Goal: Task Accomplishment & Management: Use online tool/utility

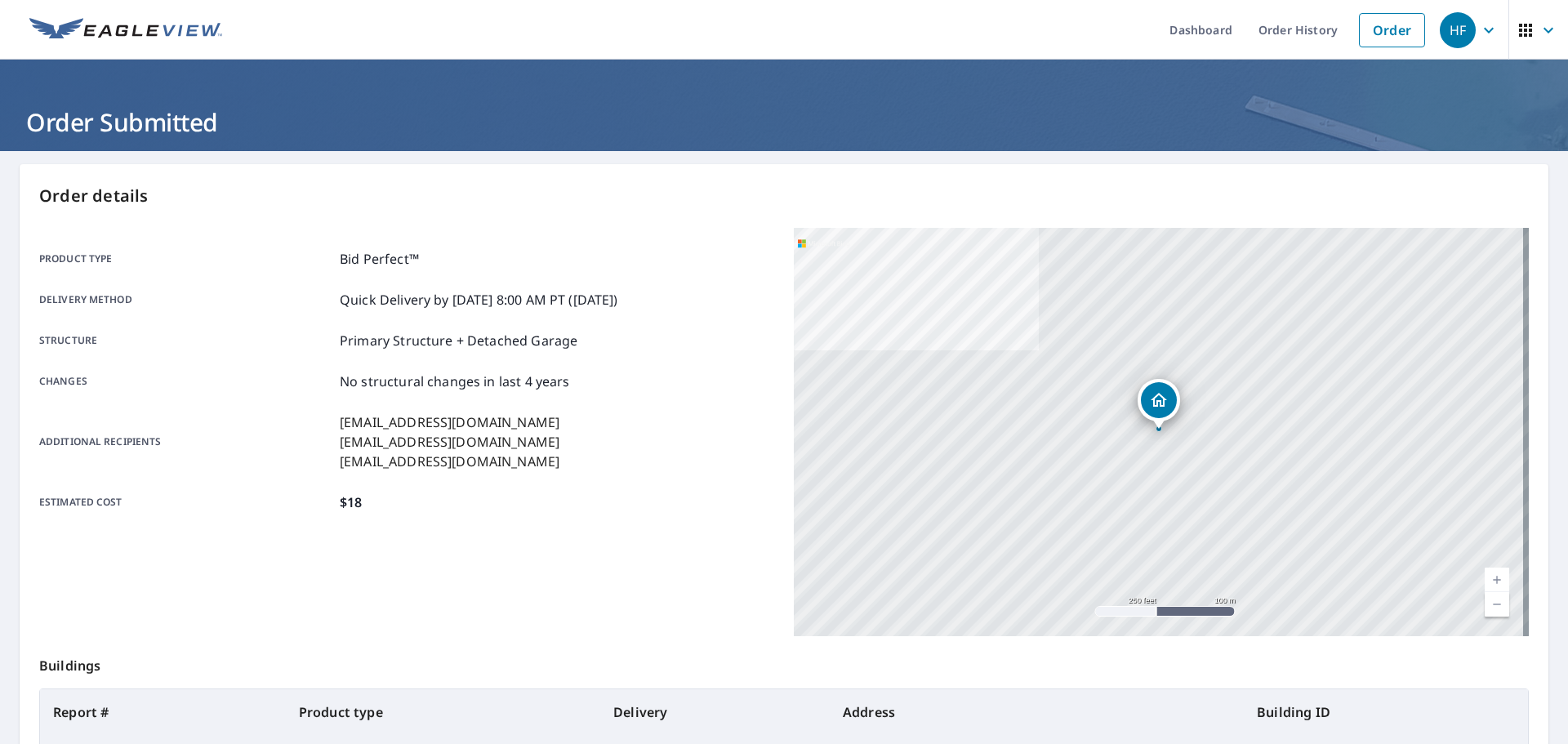
click at [1372, 27] on link "Order" at bounding box center [1391, 30] width 66 height 34
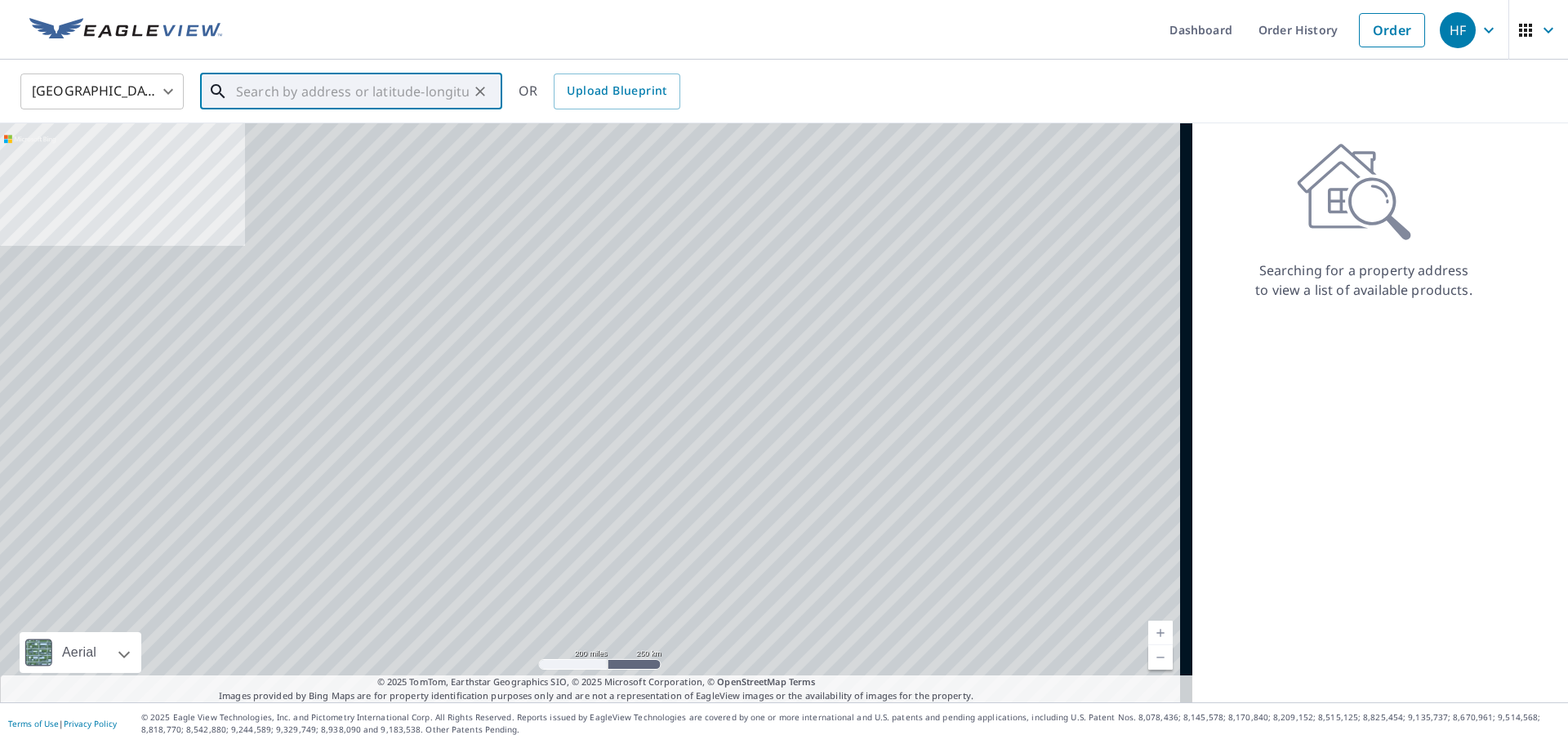
click at [387, 95] on input "text" at bounding box center [352, 91] width 233 height 46
paste input "[STREET_ADDRESS]"
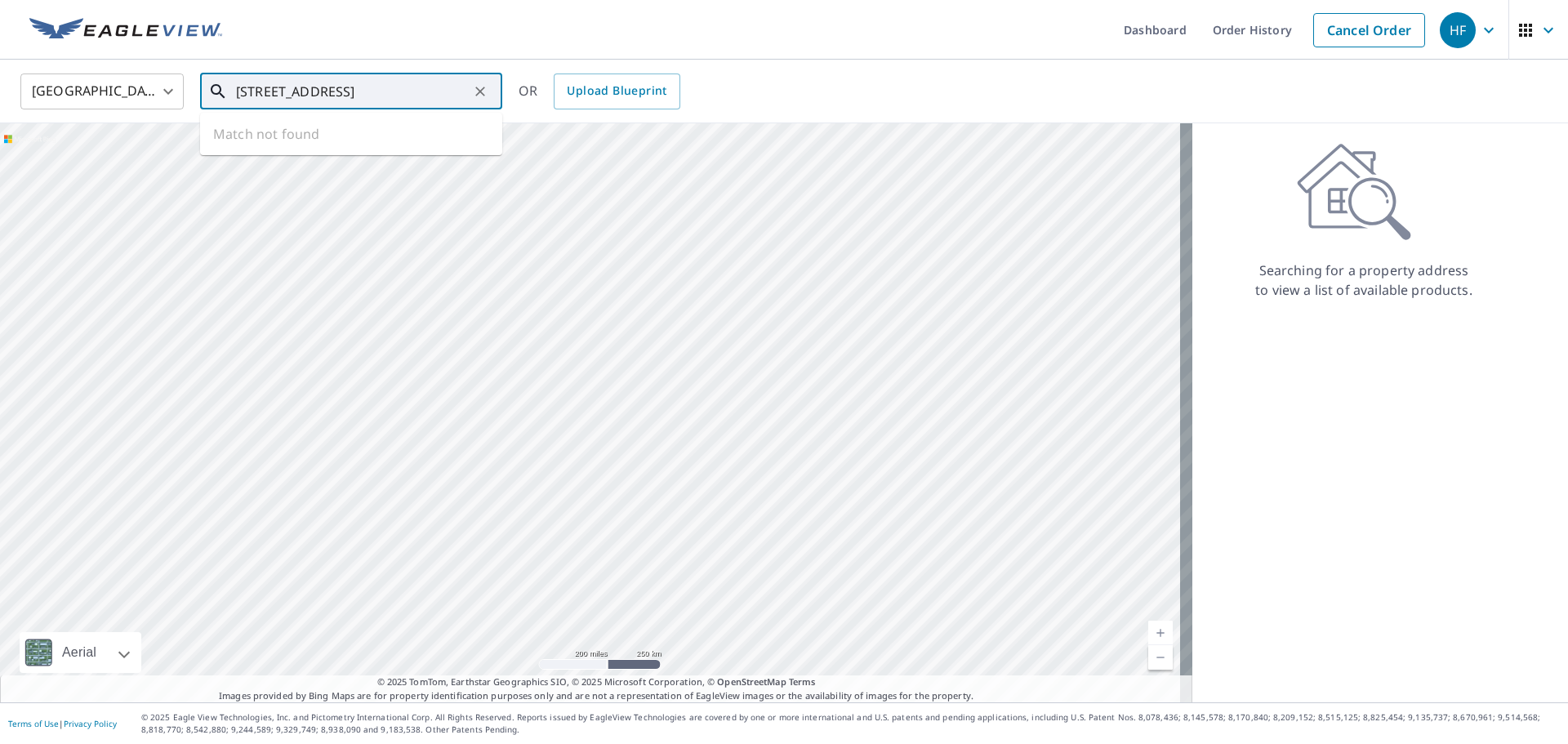
scroll to position [0, 44]
type input "[STREET_ADDRESS]"
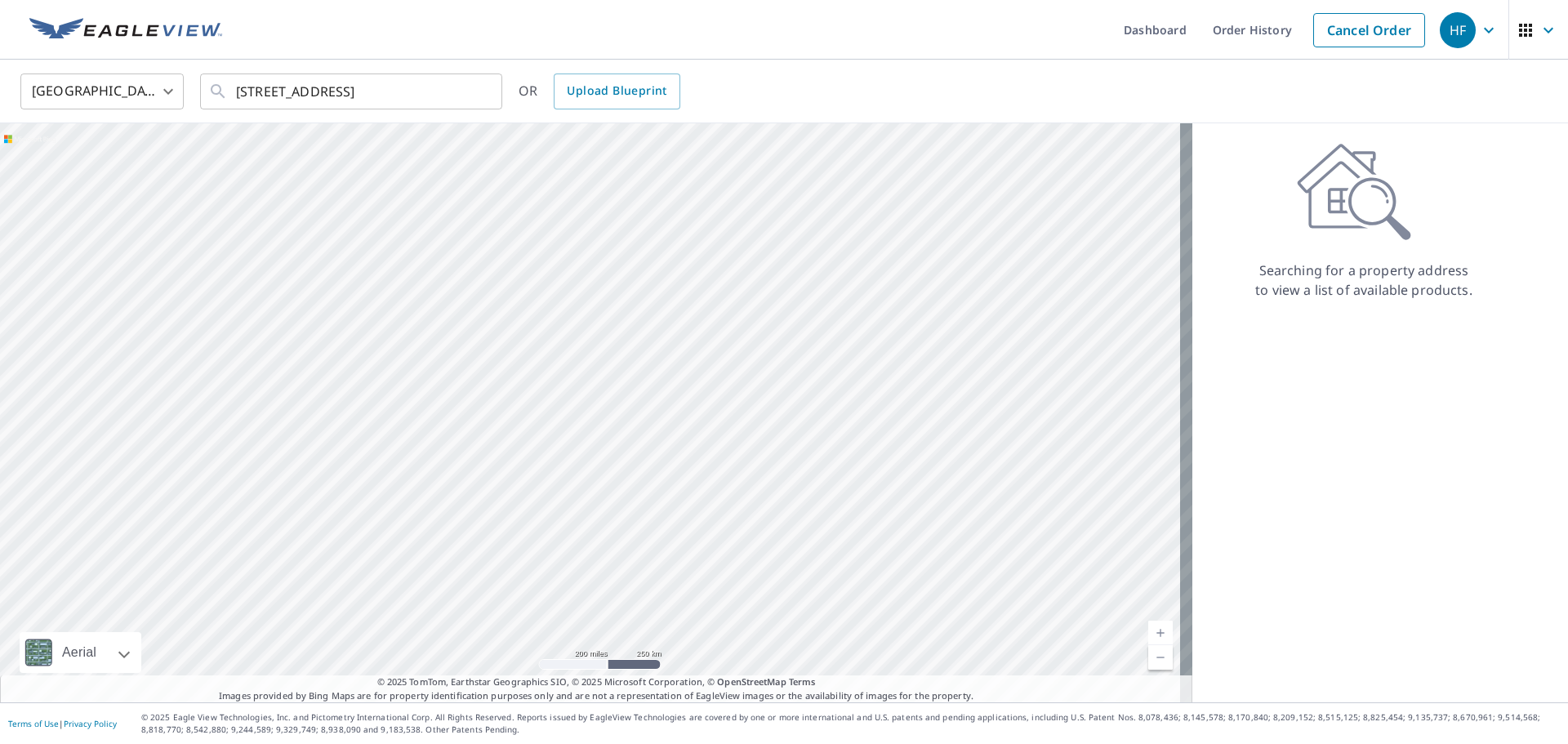
scroll to position [0, 0]
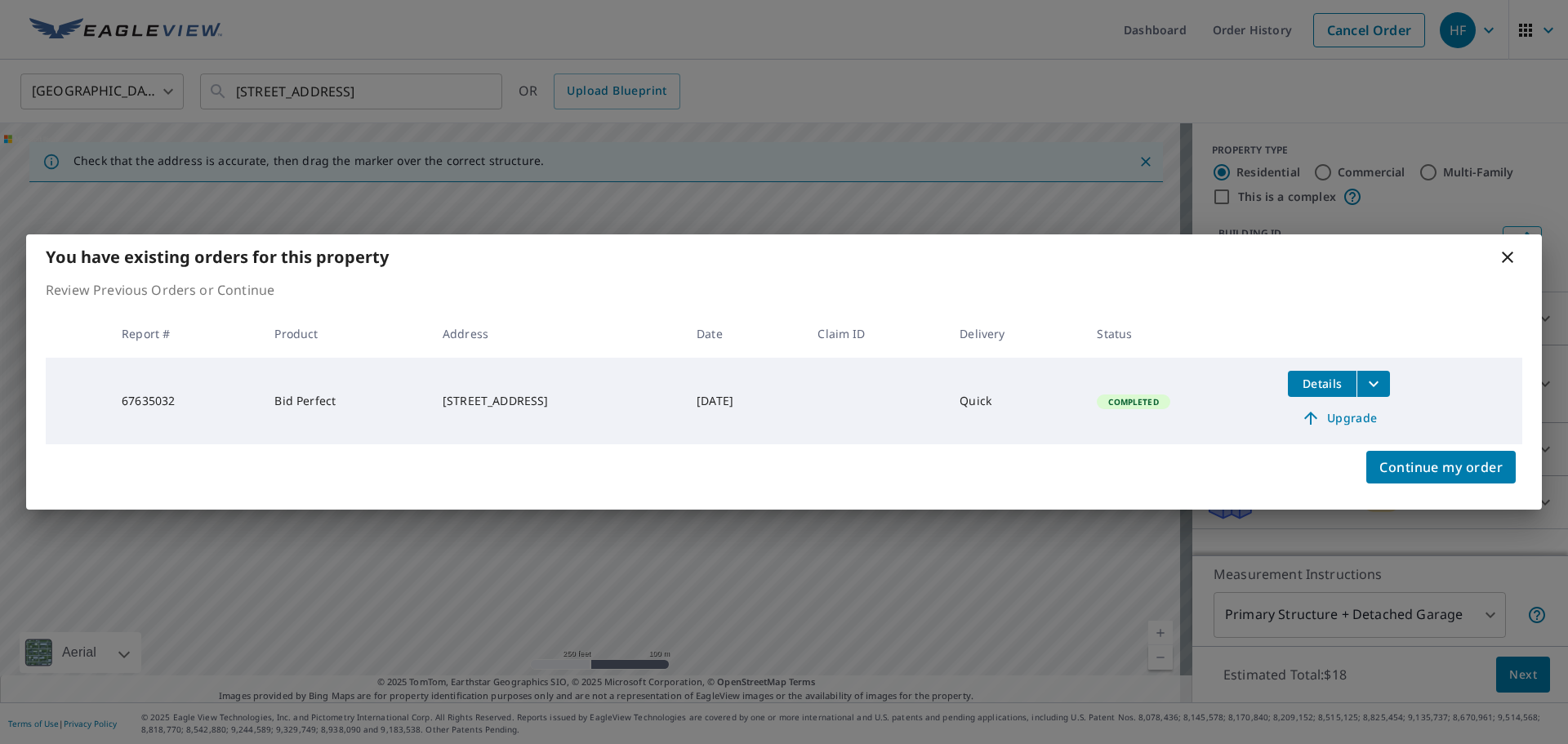
click at [1318, 378] on span "Details" at bounding box center [1321, 384] width 49 height 15
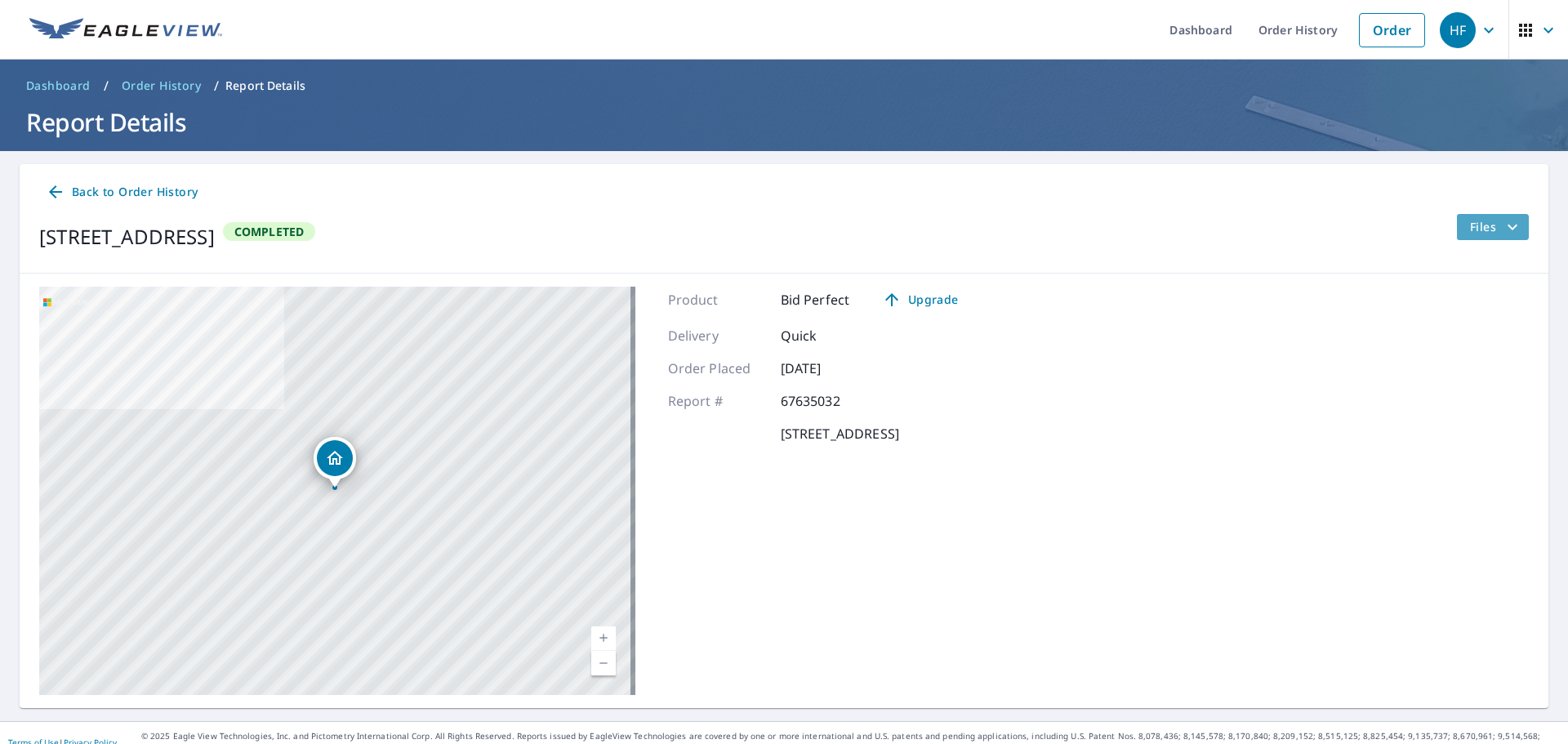
click at [1456, 214] on button "Files" at bounding box center [1492, 227] width 73 height 26
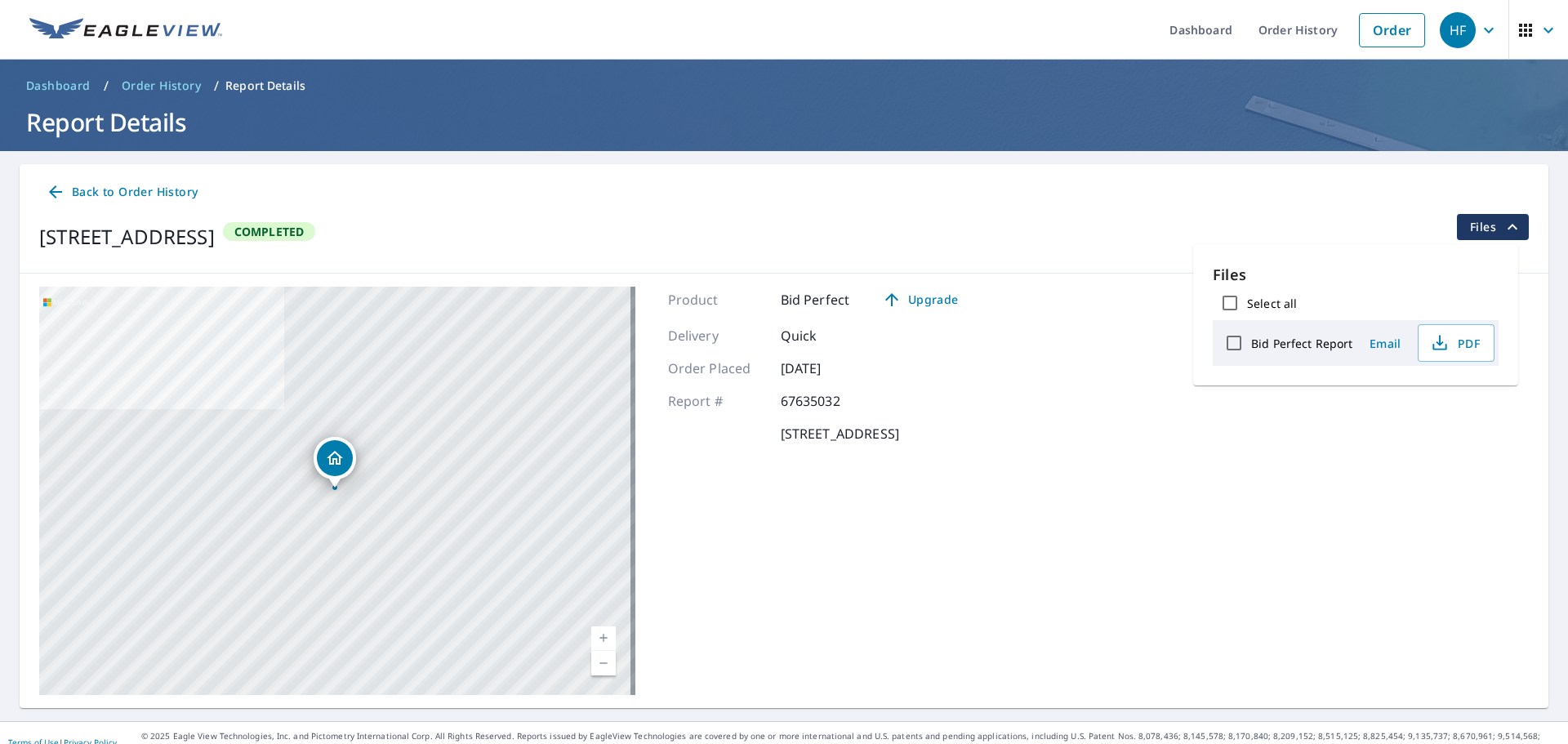
click at [1390, 349] on span "Email" at bounding box center [1385, 343] width 39 height 15
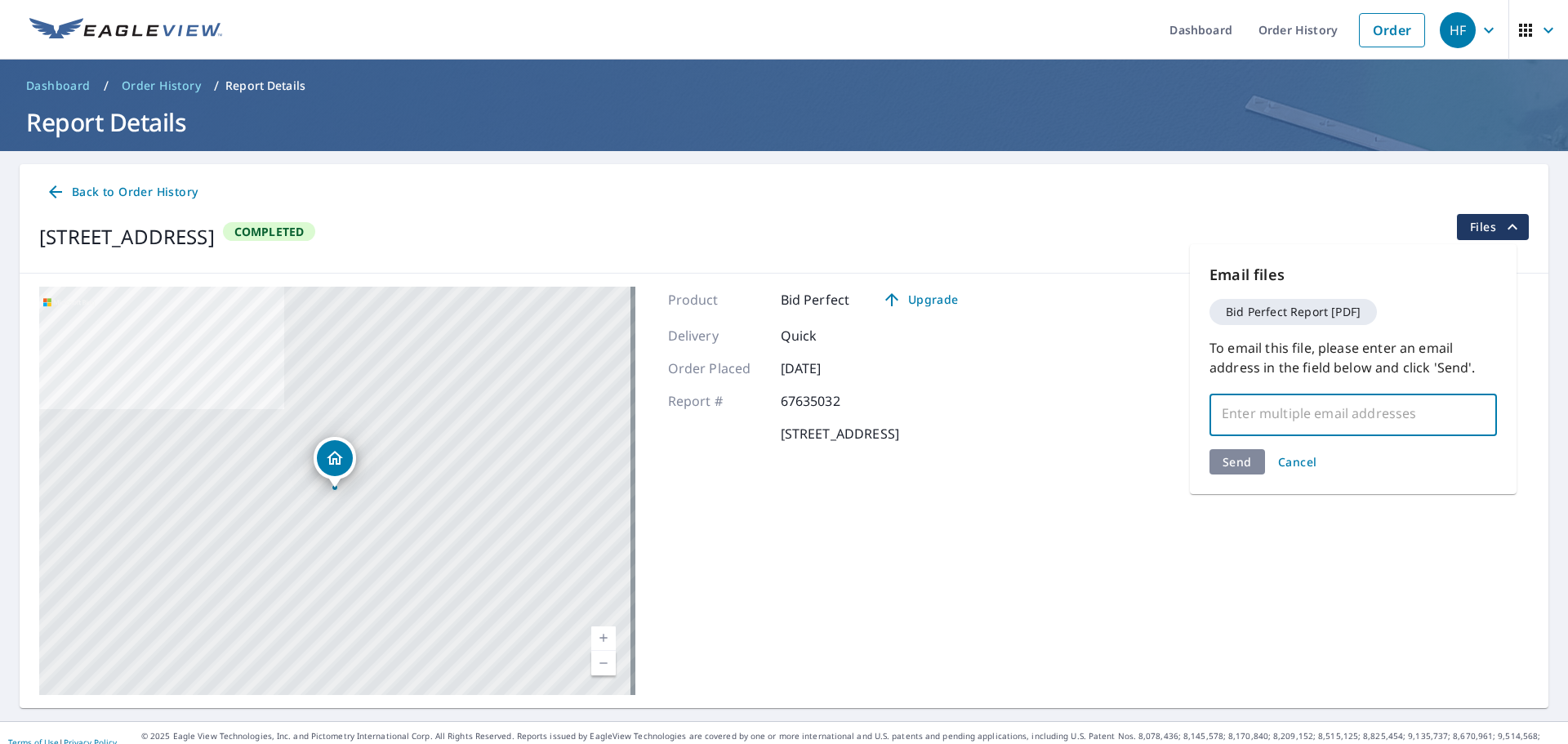
click at [1315, 427] on input "text" at bounding box center [1341, 413] width 249 height 31
paste input "[EMAIL_ADDRESS][DOMAIN_NAME]"
type input "[EMAIL_ADDRESS][DOMAIN_NAME]"
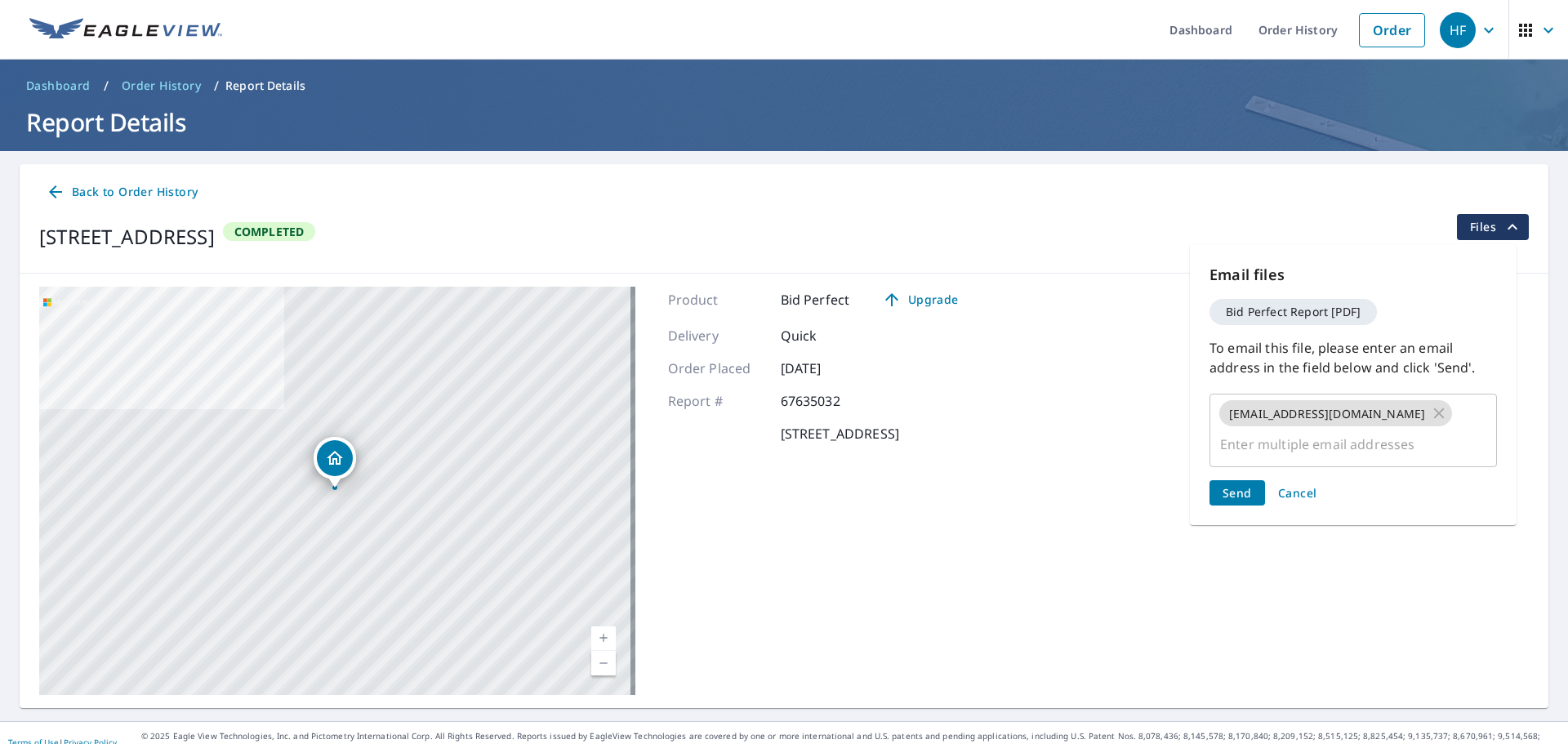
click at [1241, 456] on div "Email files Bid Perfect Report [PDF] To email this file, please enter an email …" at bounding box center [1353, 384] width 326 height 281
click at [1237, 488] on span "Send" at bounding box center [1237, 493] width 29 height 15
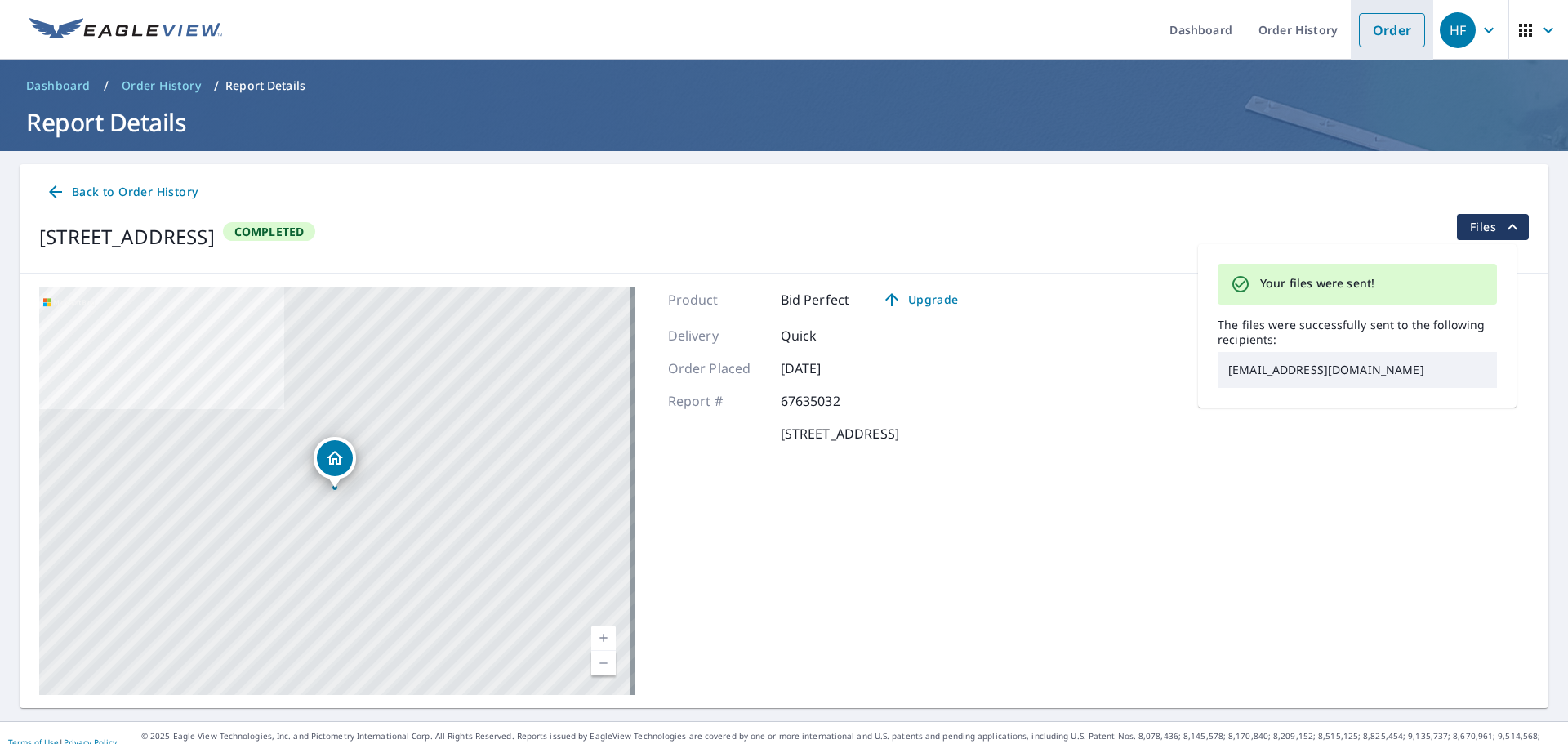
click at [1390, 29] on link "Order" at bounding box center [1391, 30] width 66 height 34
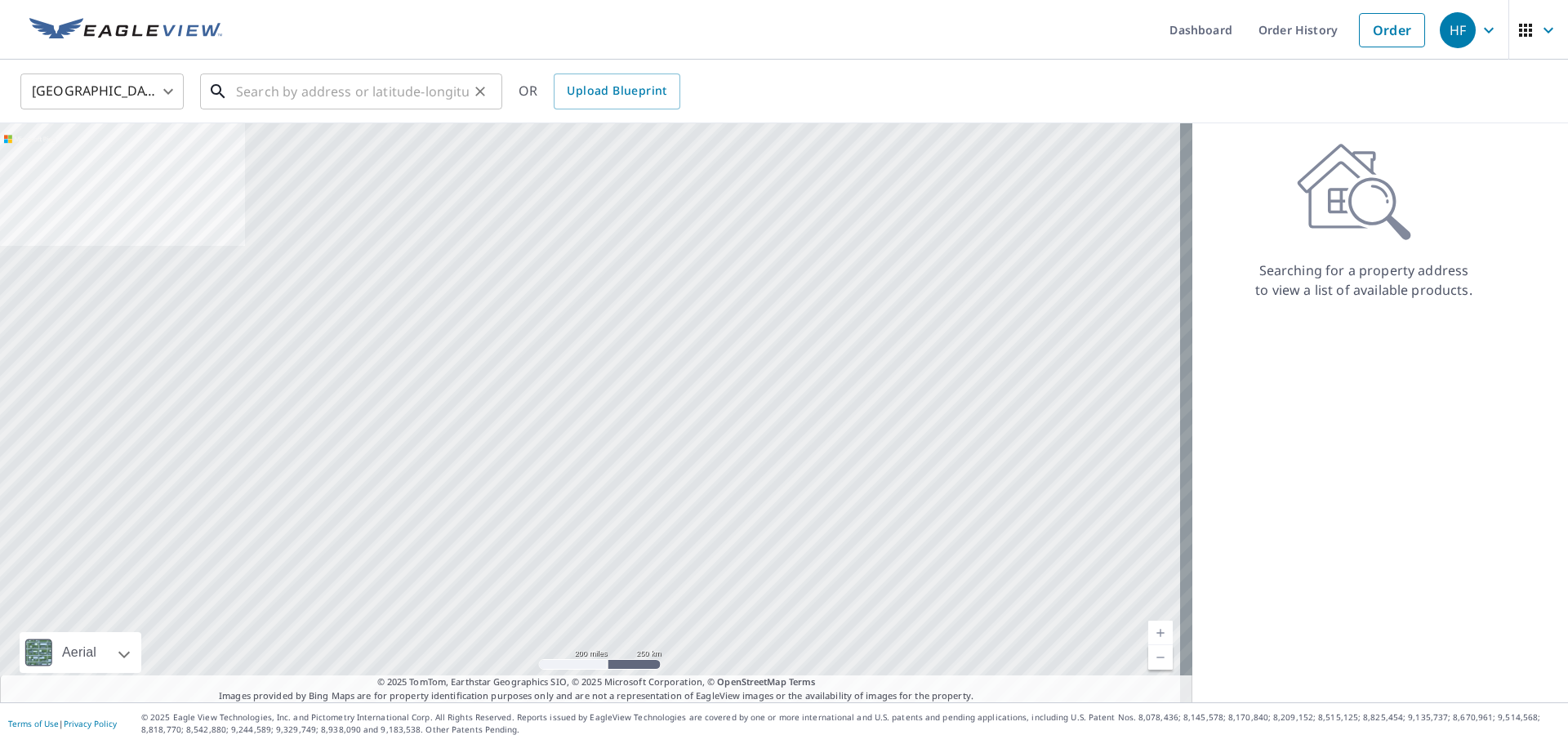
click at [382, 91] on input "text" at bounding box center [352, 91] width 233 height 46
paste input "[STREET_ADDRESS]"
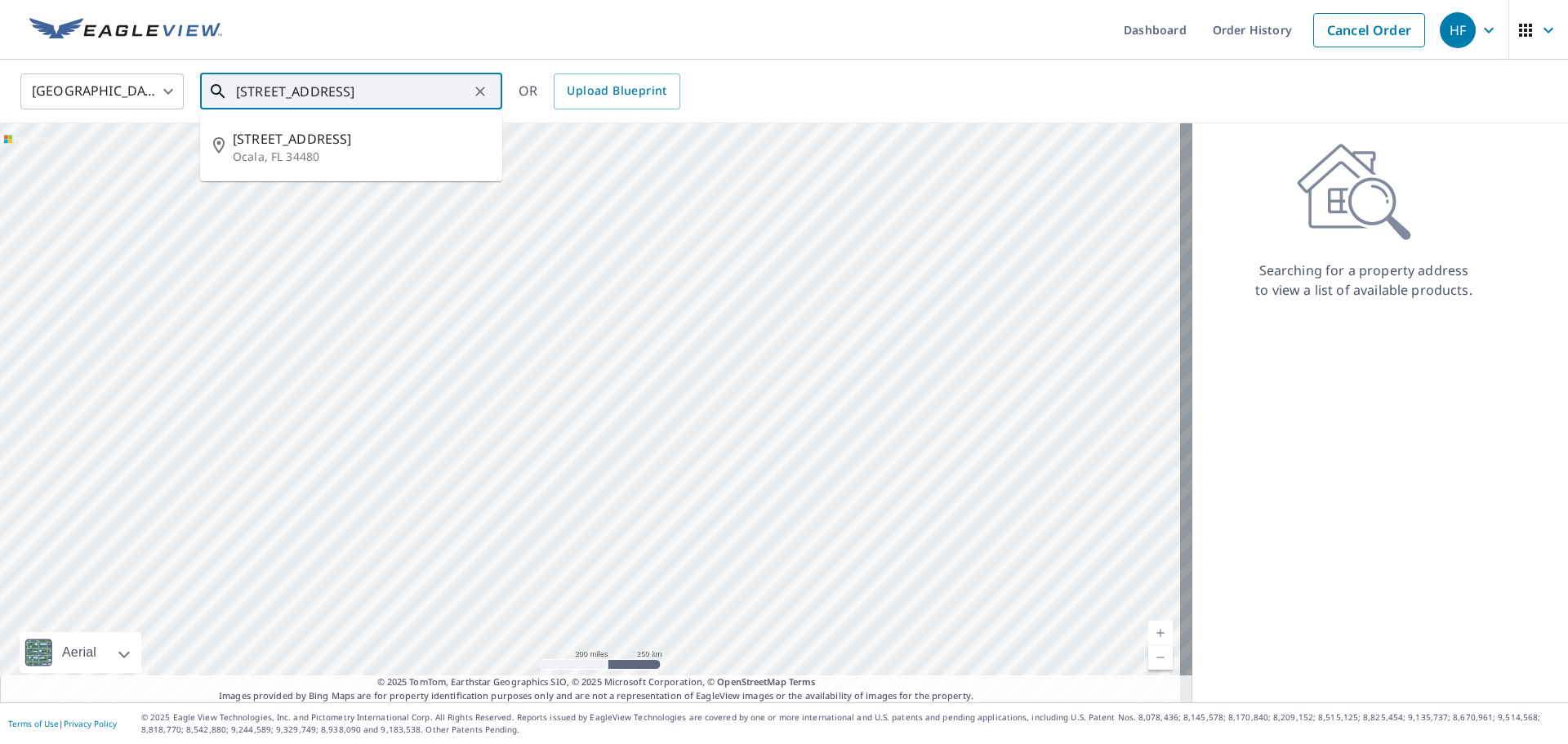
type input "[STREET_ADDRESS]"
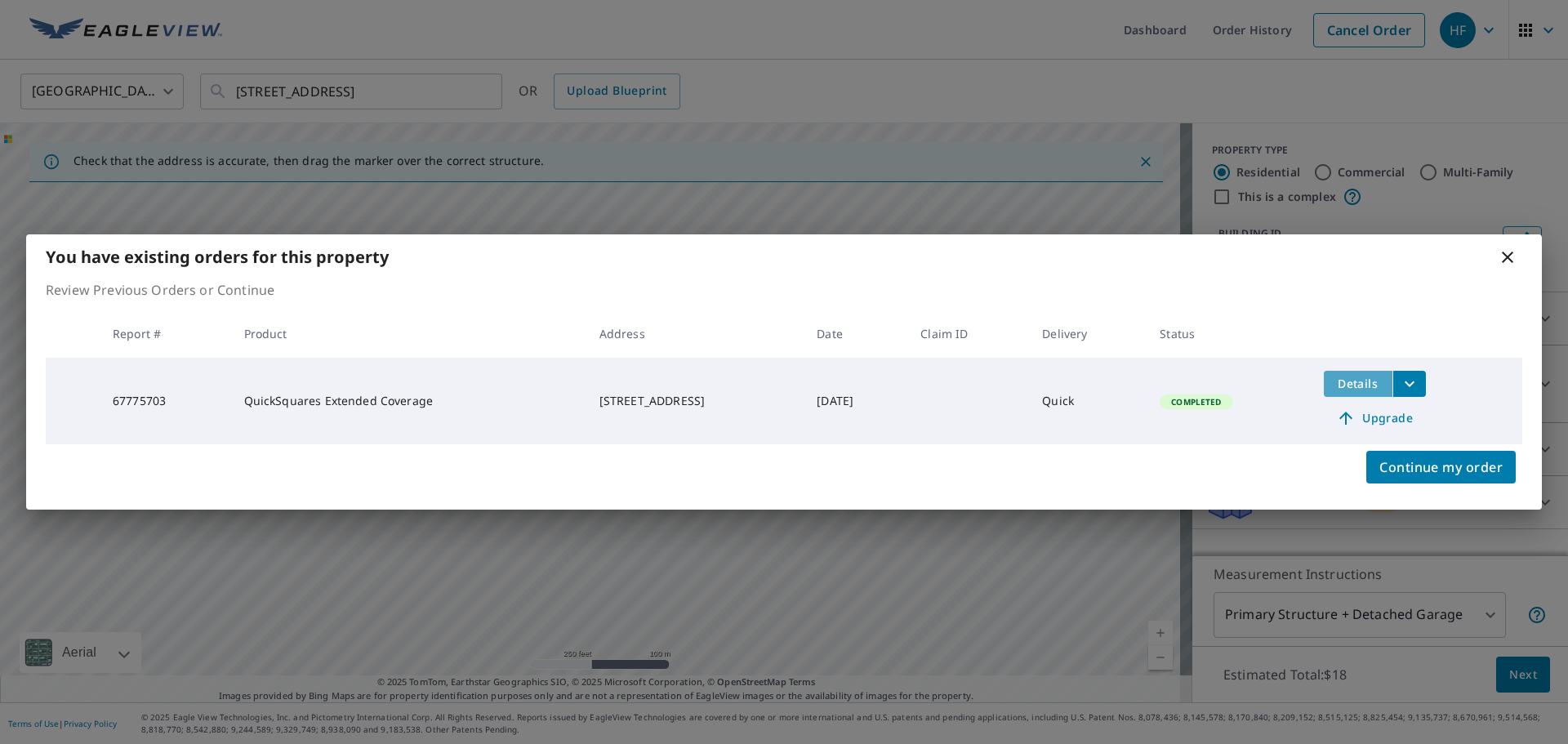
click at [1334, 380] on span "Details" at bounding box center [1357, 384] width 49 height 15
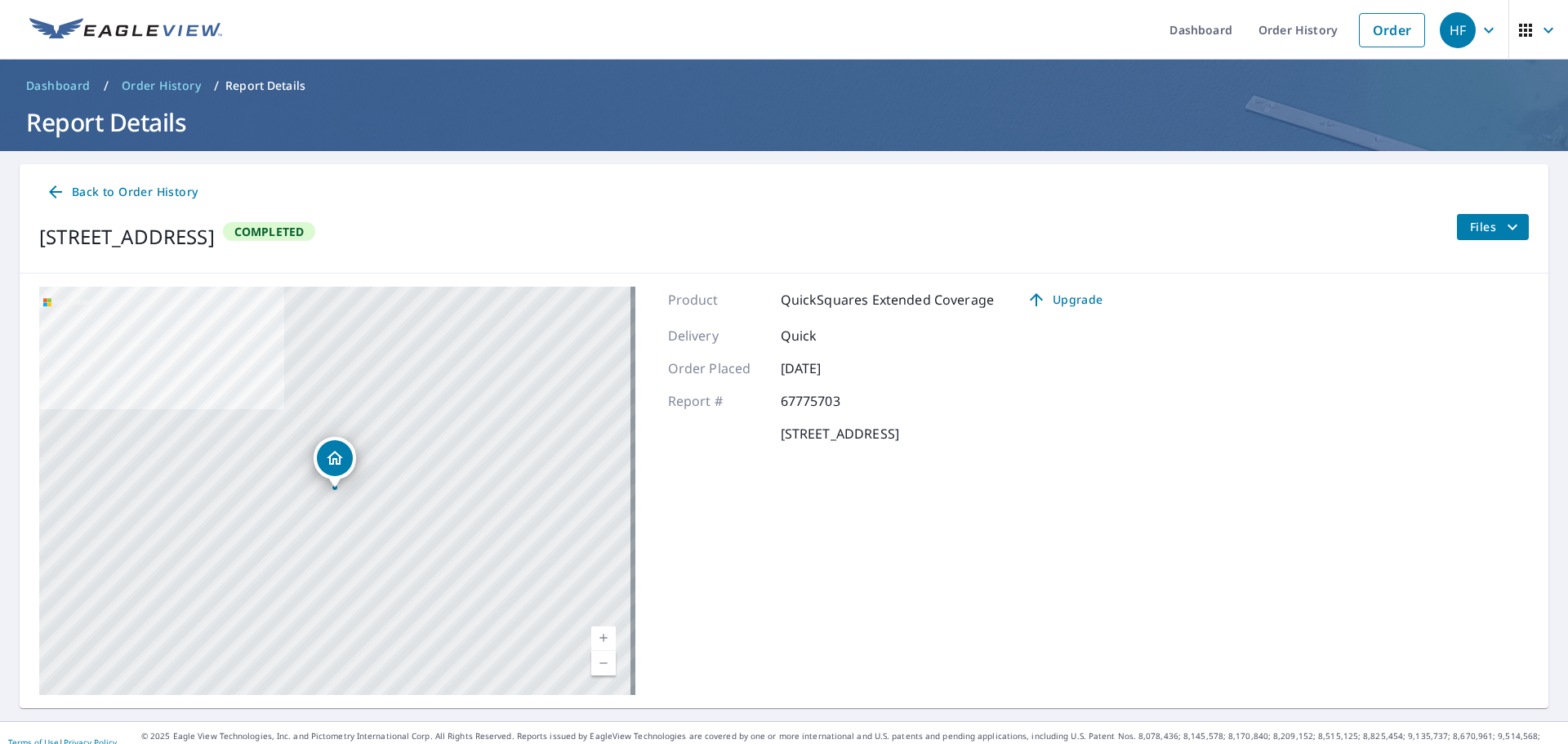
click at [1470, 228] on span "Files" at bounding box center [1495, 226] width 52 height 20
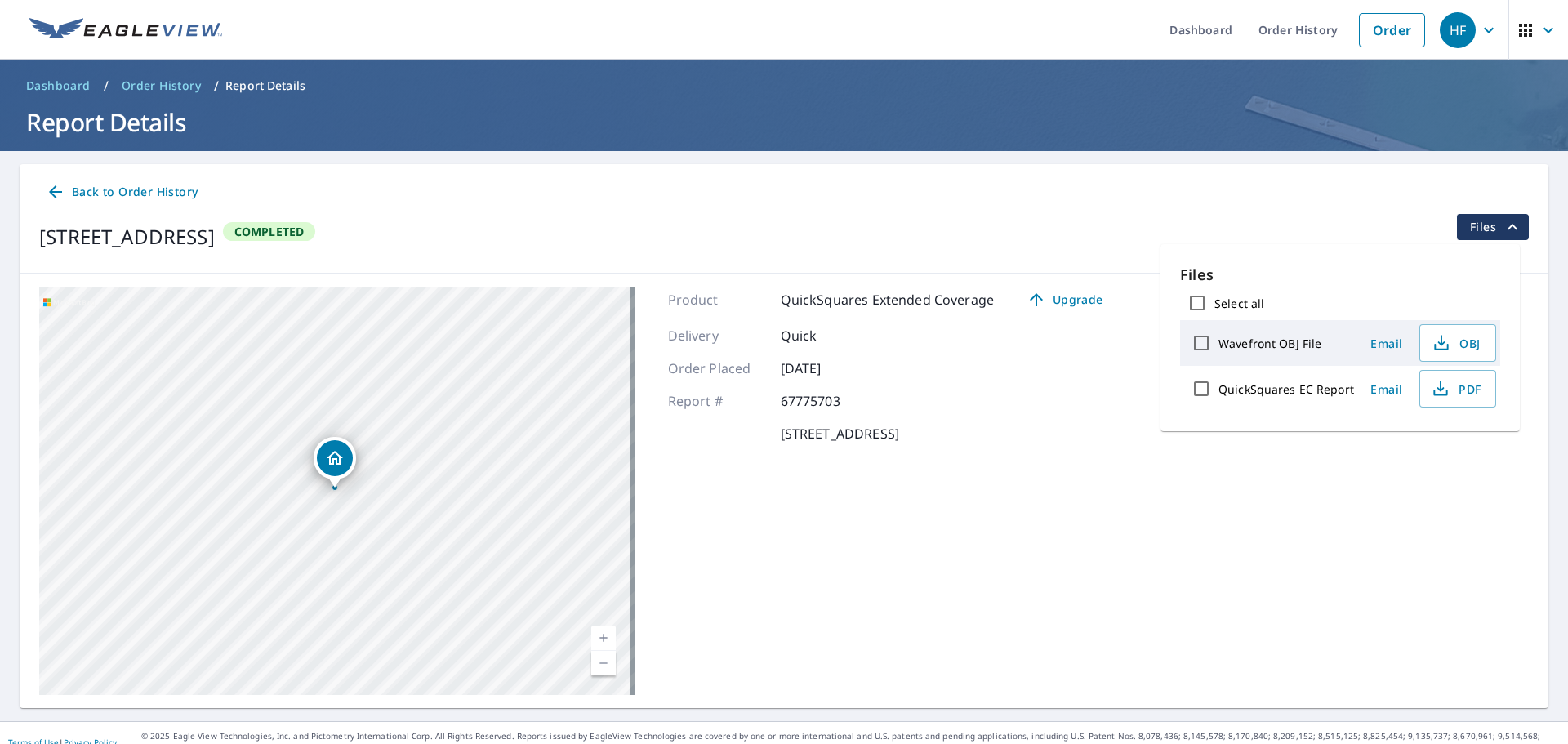
click at [1389, 389] on span "Email" at bounding box center [1387, 390] width 39 height 15
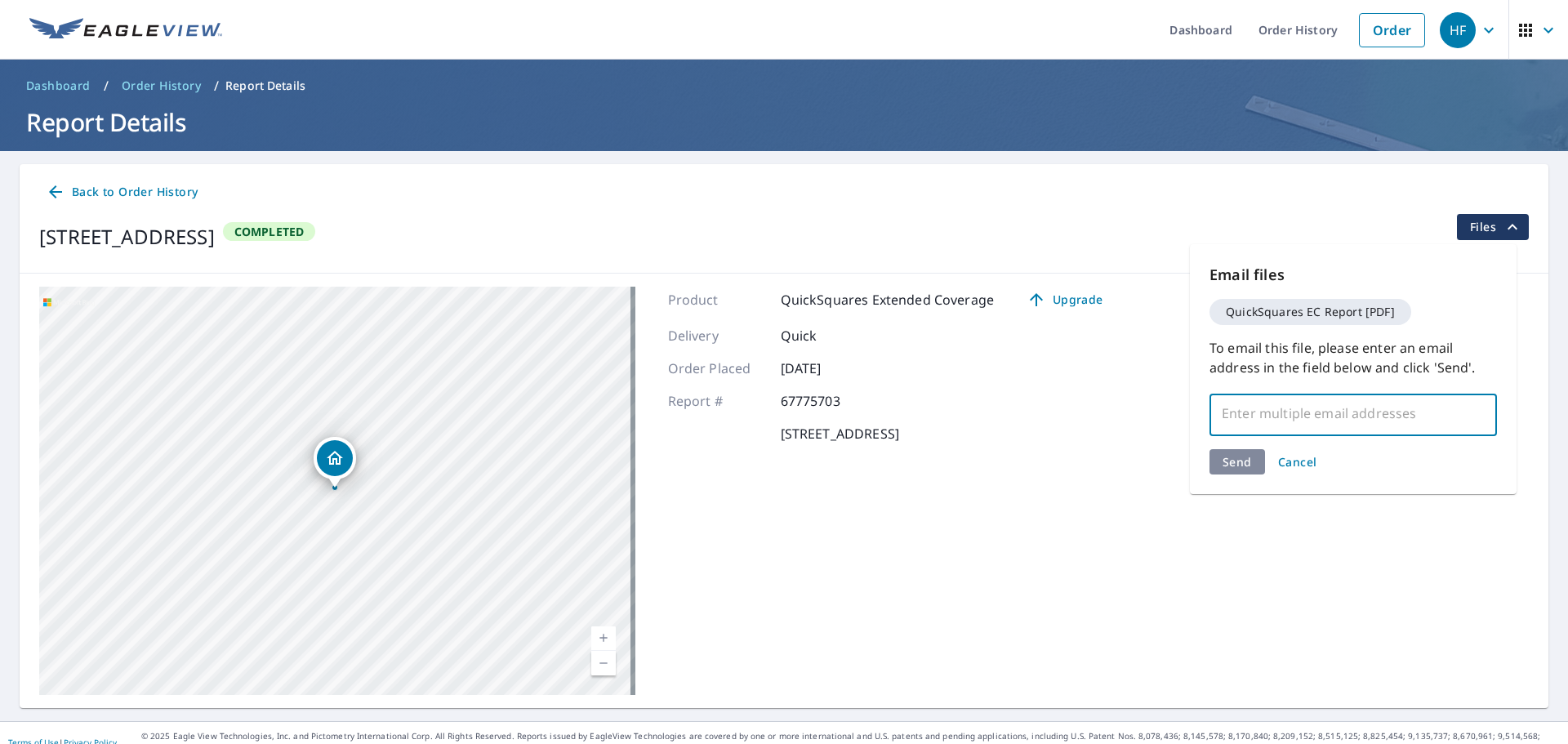
click at [1319, 415] on input "text" at bounding box center [1341, 413] width 249 height 31
paste input "[EMAIL_ADDRESS][DOMAIN_NAME]"
type input "[EMAIL_ADDRESS][DOMAIN_NAME]"
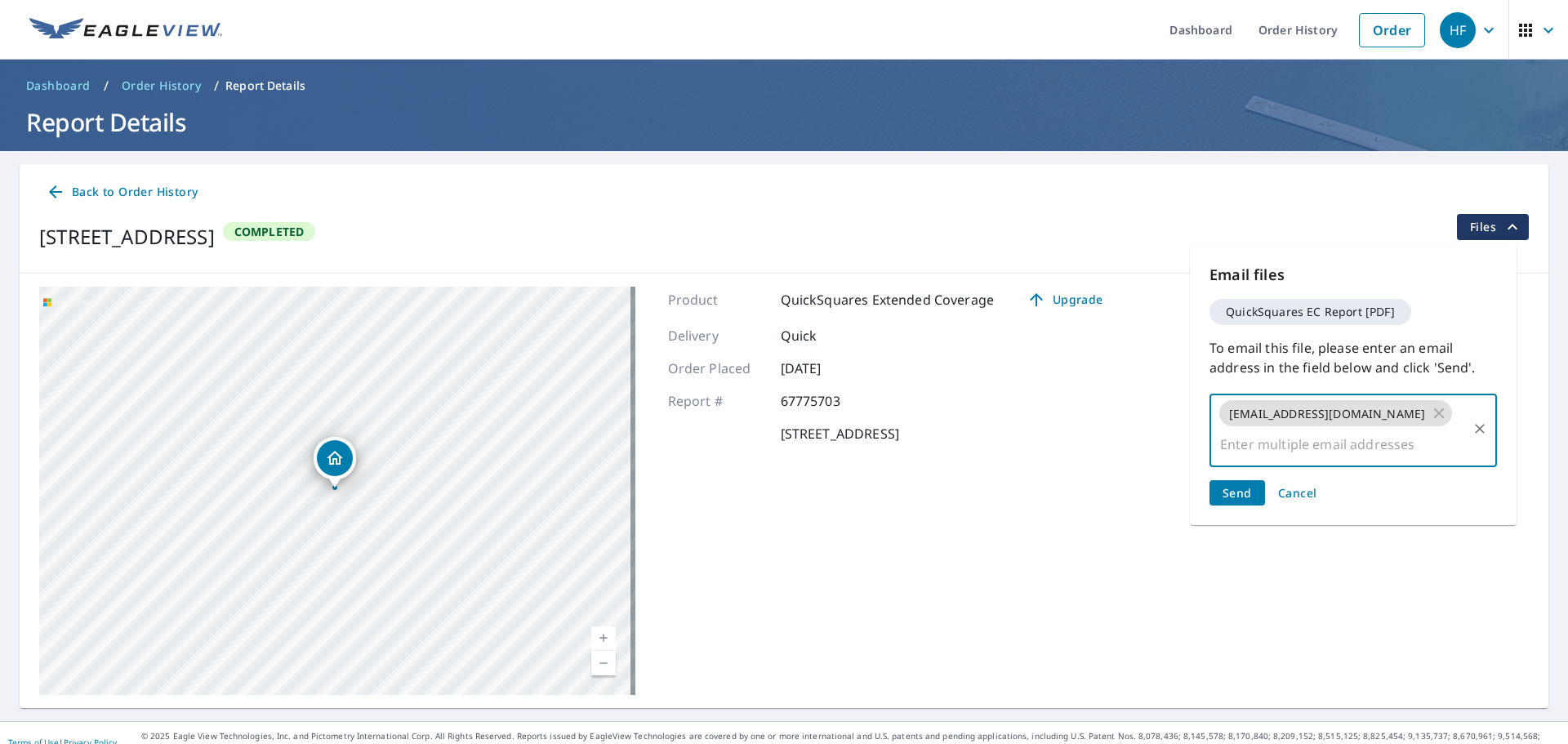
click at [1243, 493] on span "Send" at bounding box center [1237, 493] width 29 height 15
click at [1243, 498] on span "Send" at bounding box center [1237, 493] width 29 height 15
